Goal: Task Accomplishment & Management: Manage account settings

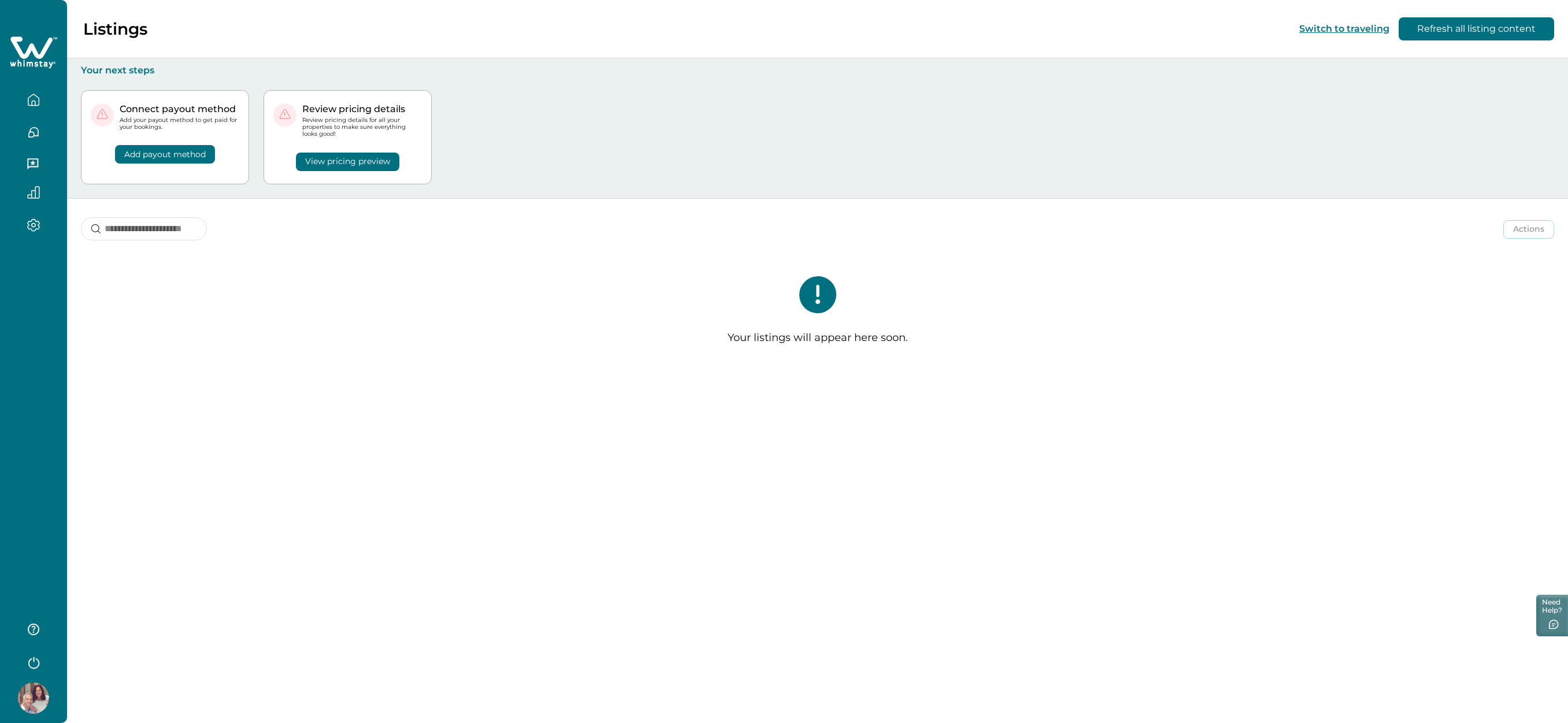
click at [35, 103] on icon "button" at bounding box center [33, 100] width 13 height 13
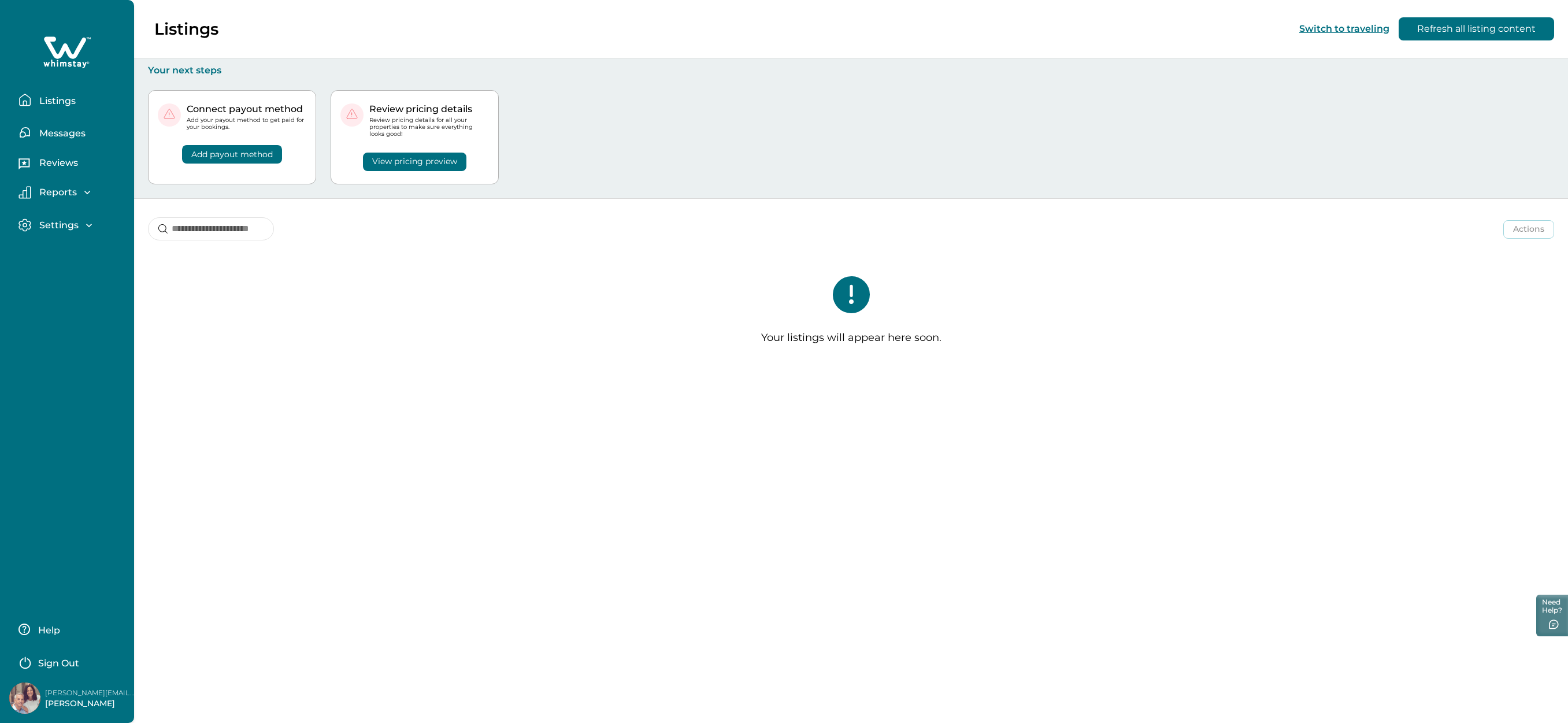
click at [66, 102] on p "Listings" at bounding box center [55, 101] width 40 height 12
click at [88, 225] on icon "button" at bounding box center [89, 225] width 12 height 12
click at [88, 225] on icon "button" at bounding box center [88, 225] width 6 height 4
click at [60, 131] on p "Messages" at bounding box center [60, 133] width 50 height 12
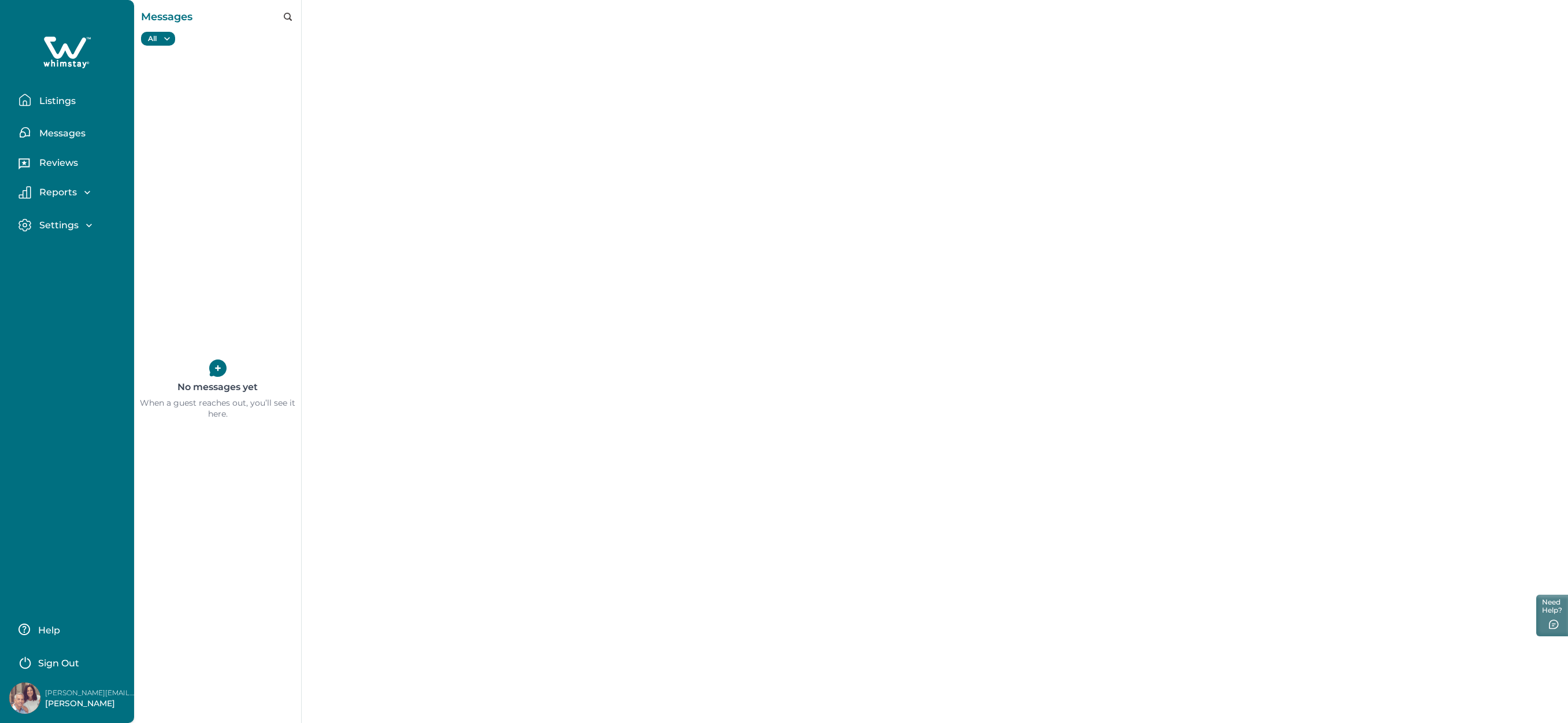
click at [60, 102] on p "Listings" at bounding box center [55, 101] width 40 height 12
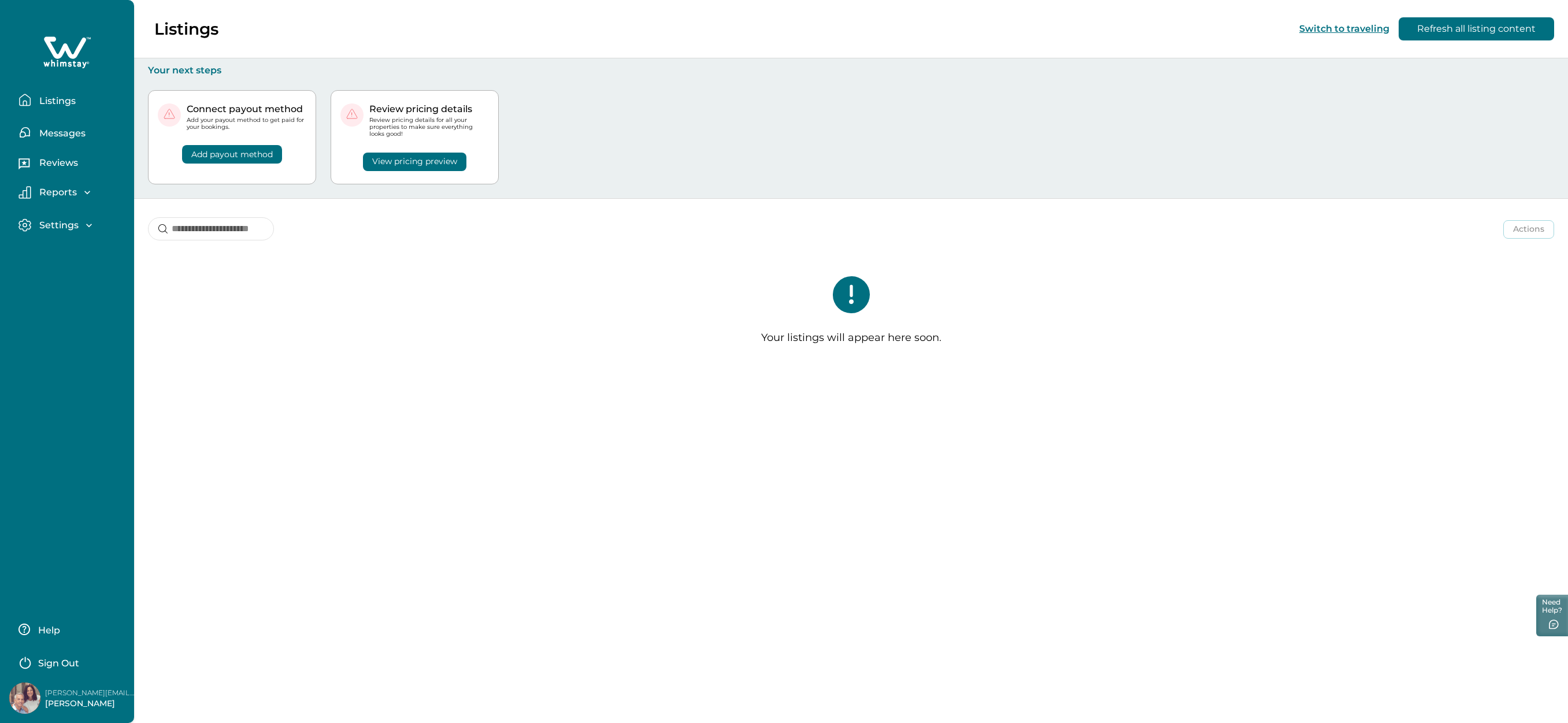
click at [78, 225] on p "Settings" at bounding box center [57, 225] width 43 height 12
click at [67, 661] on p "Sign Out" at bounding box center [58, 664] width 41 height 12
